Goal: Task Accomplishment & Management: Manage account settings

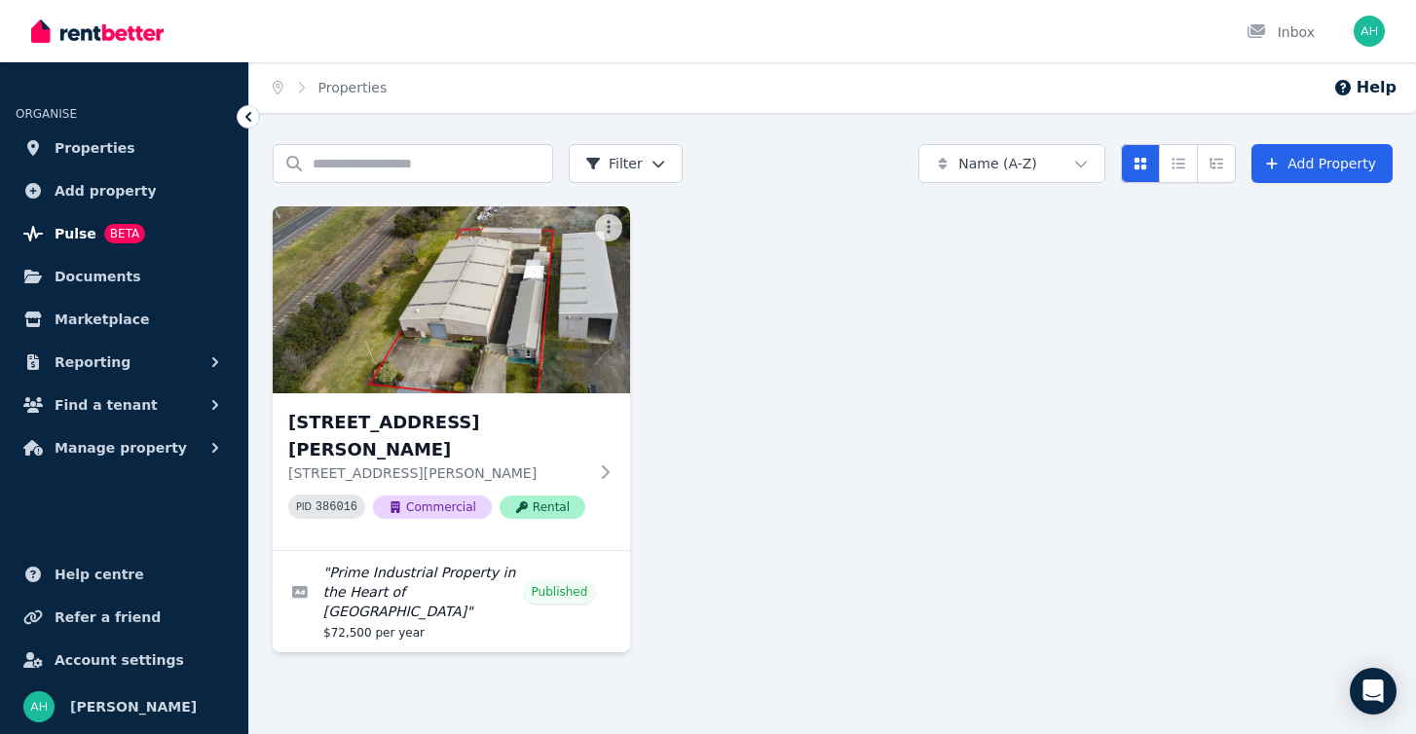
click at [70, 231] on span "Pulse" at bounding box center [76, 233] width 42 height 23
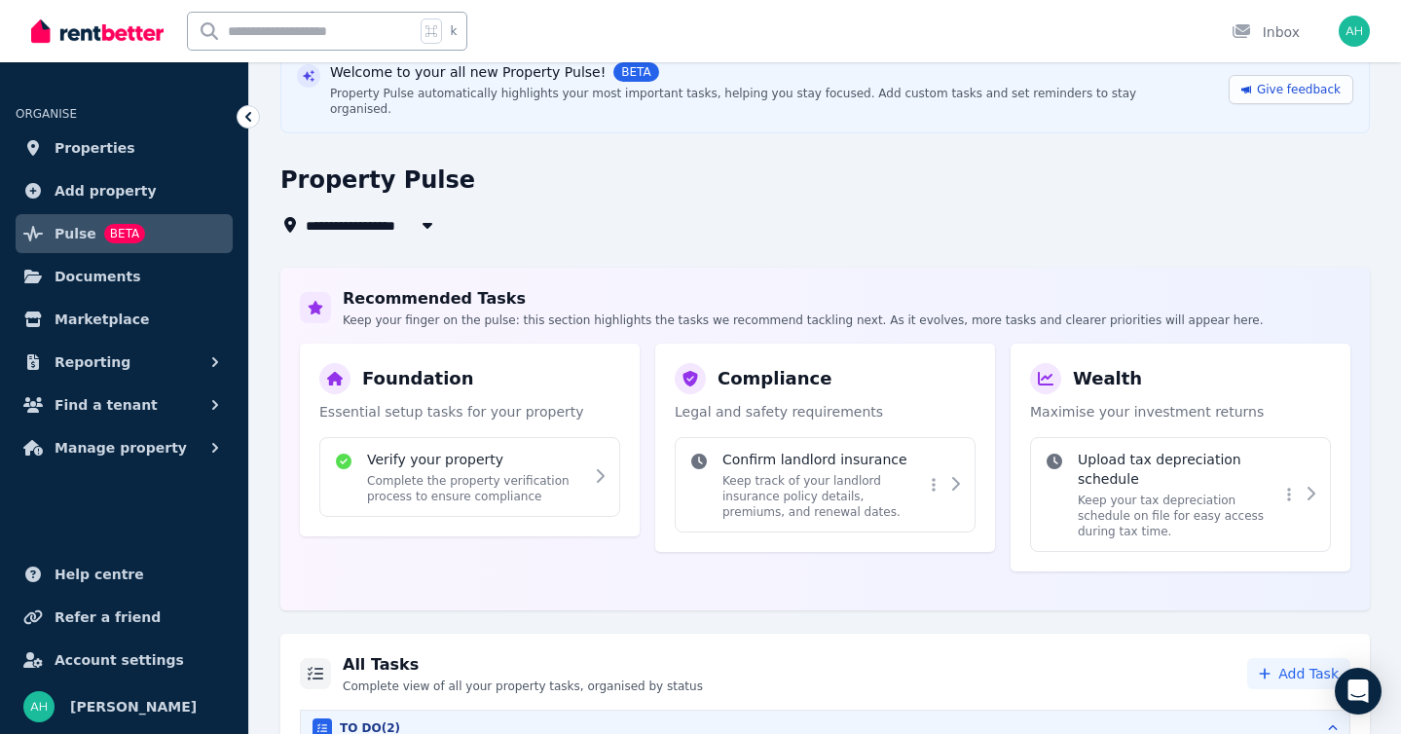
scroll to position [148, 0]
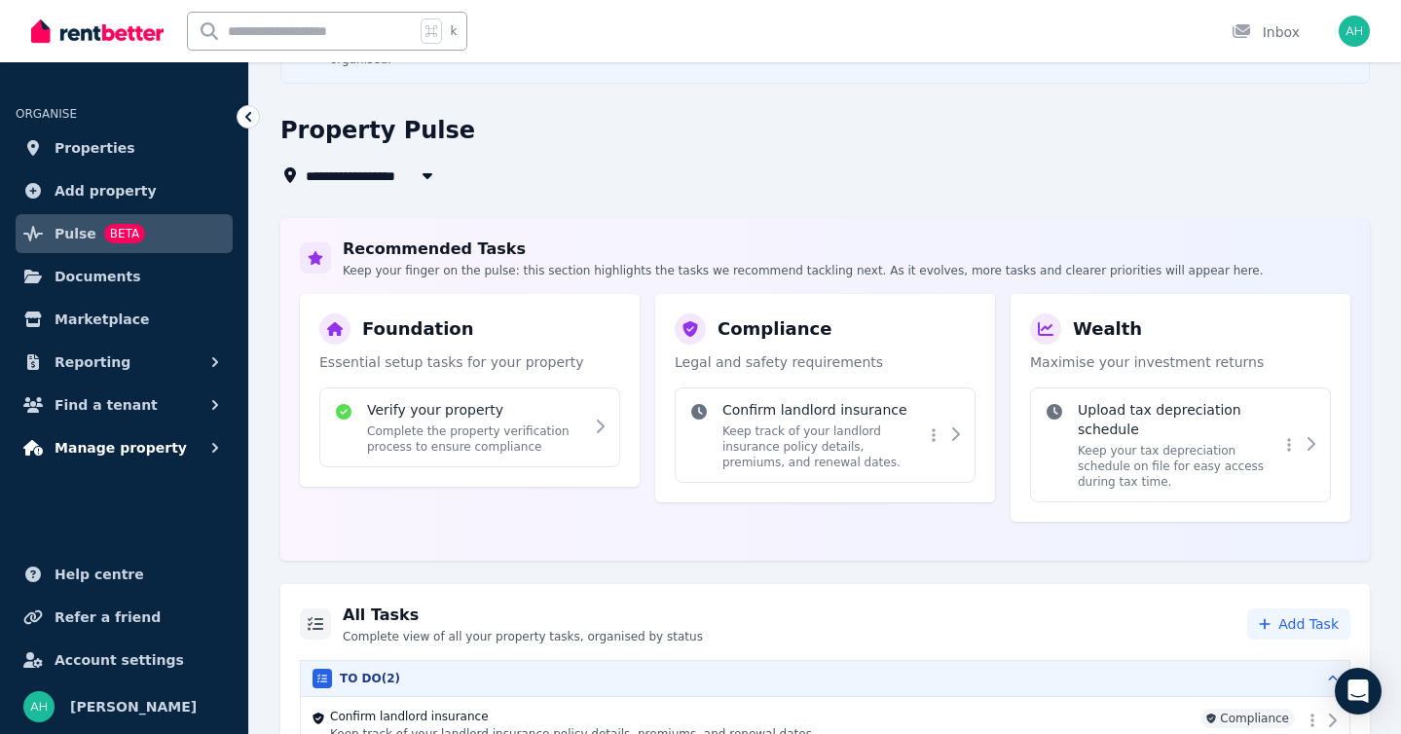
click at [131, 442] on span "Manage property" at bounding box center [121, 447] width 132 height 23
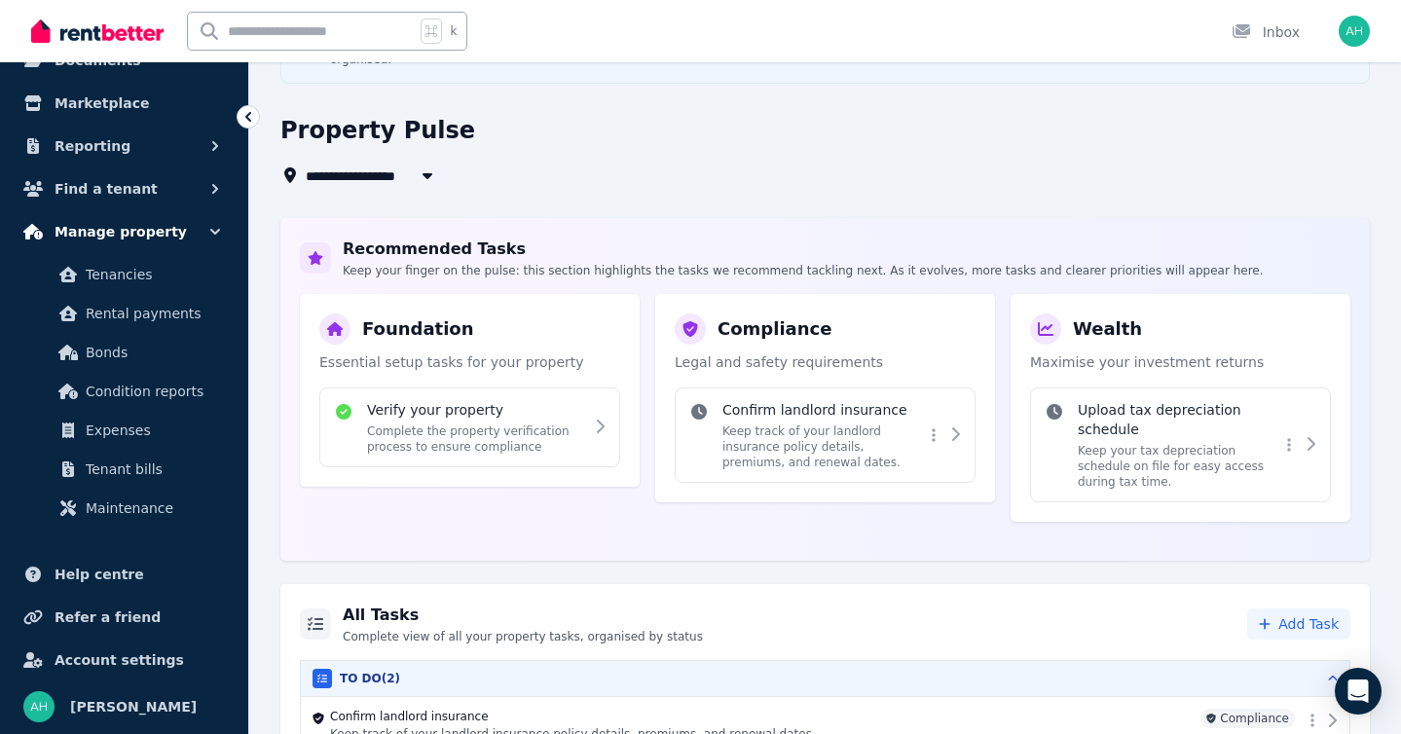
scroll to position [216, 0]
click at [164, 237] on span "Manage property" at bounding box center [121, 231] width 132 height 23
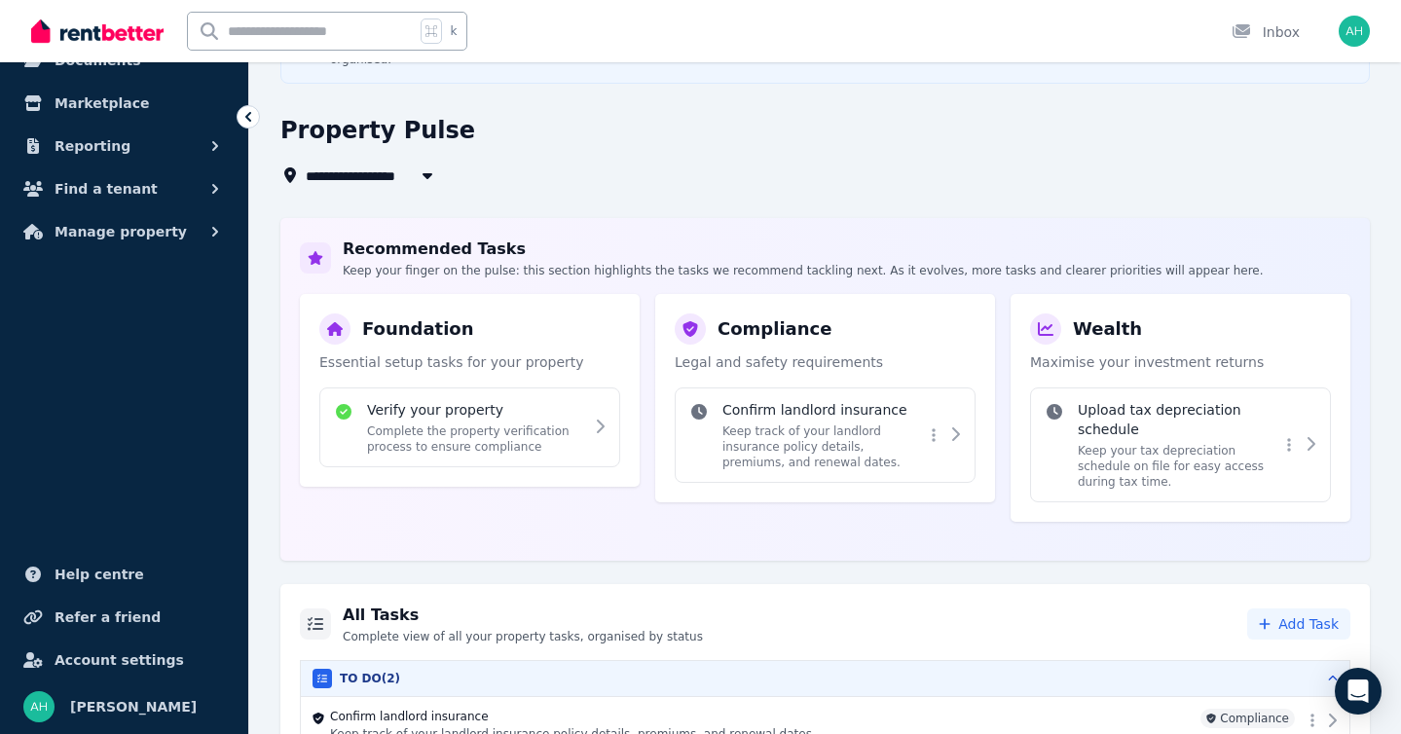
scroll to position [0, 0]
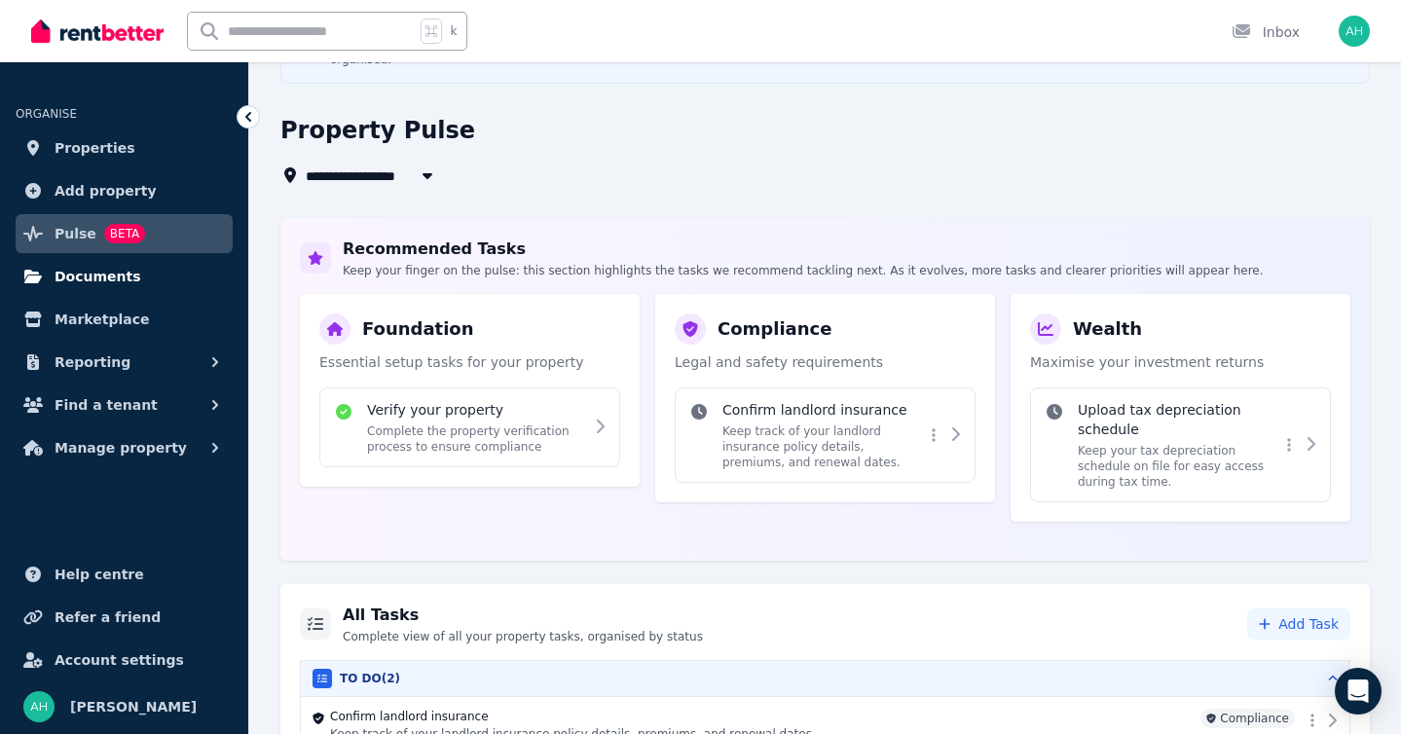
click at [119, 277] on span "Documents" at bounding box center [98, 276] width 87 height 23
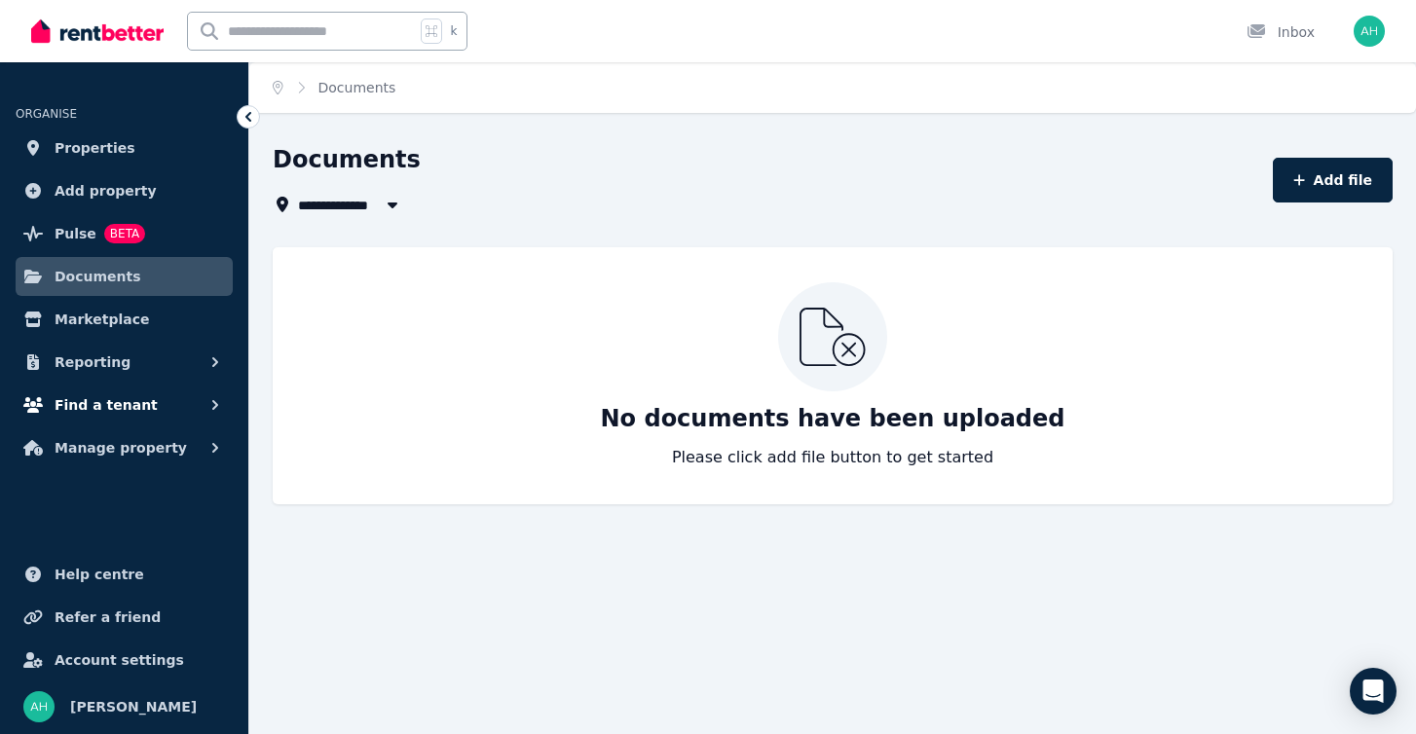
click at [120, 403] on span "Find a tenant" at bounding box center [106, 404] width 103 height 23
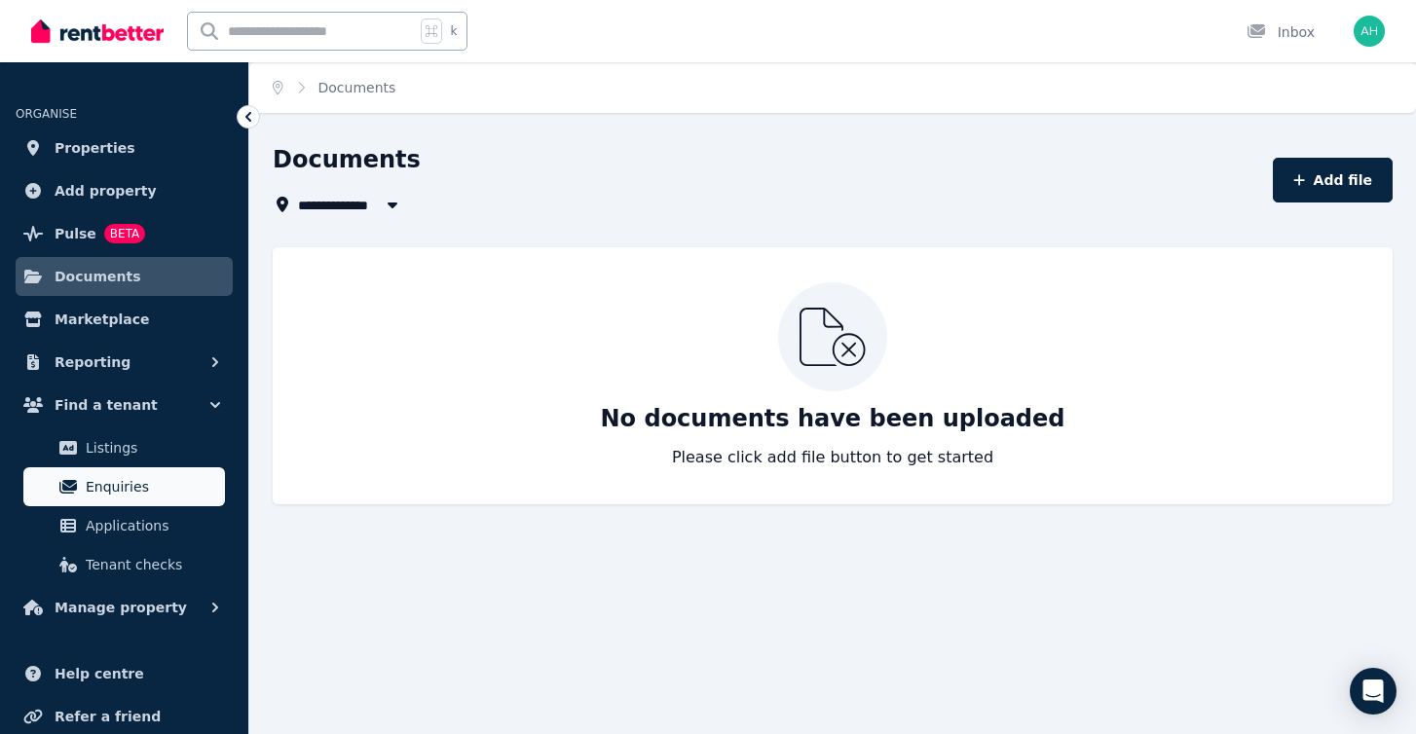
click at [107, 482] on span "Enquiries" at bounding box center [151, 486] width 131 height 23
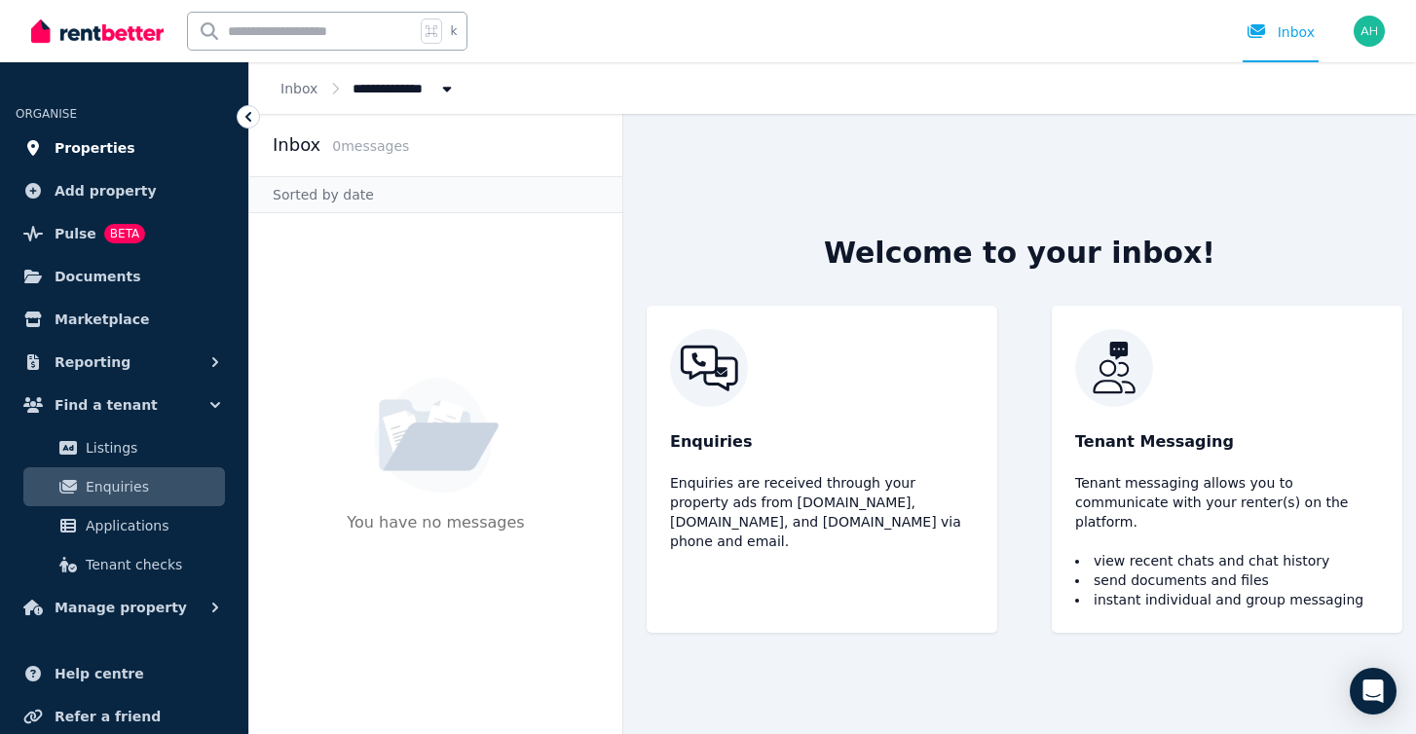
click at [107, 141] on span "Properties" at bounding box center [95, 147] width 81 height 23
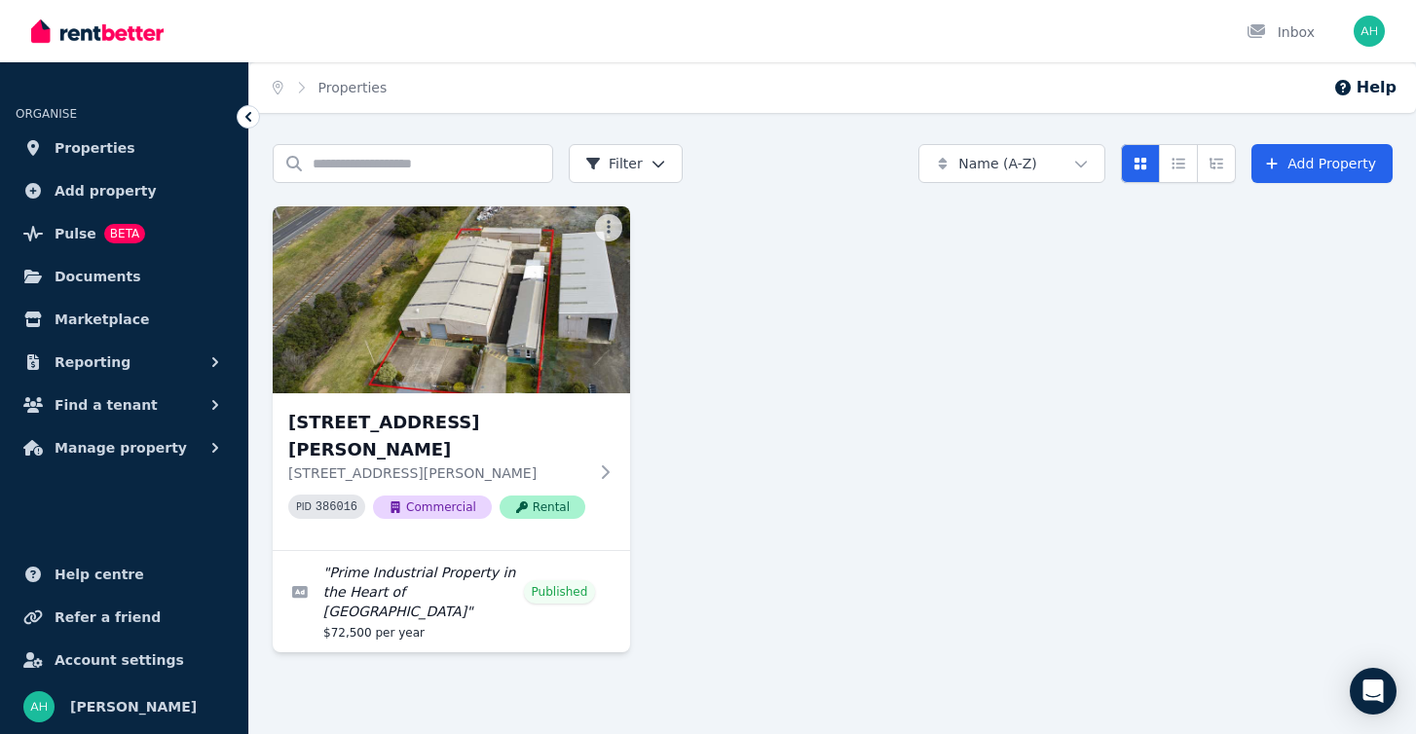
click at [1367, 26] on img "button" at bounding box center [1368, 31] width 31 height 31
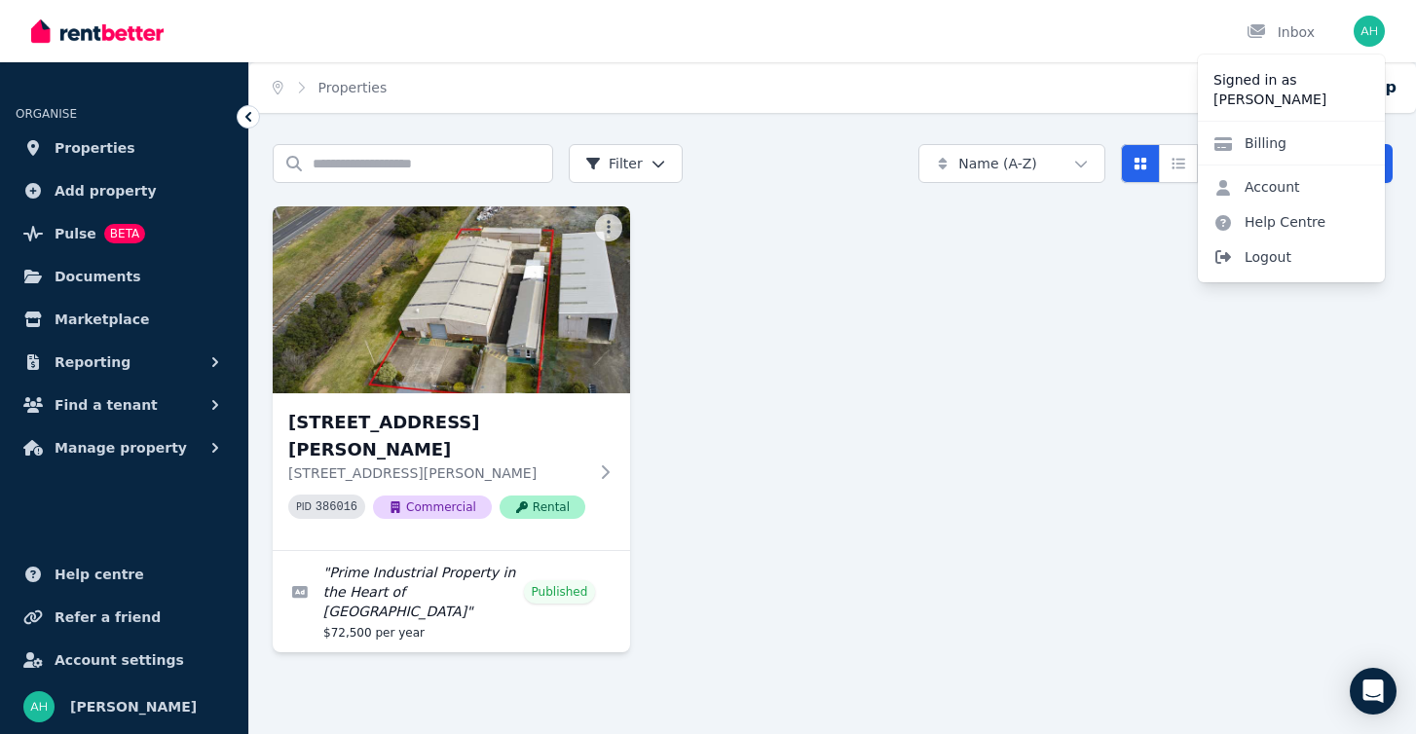
click at [1281, 254] on span "Logout" at bounding box center [1291, 257] width 187 height 35
